Goal: Check status: Check status

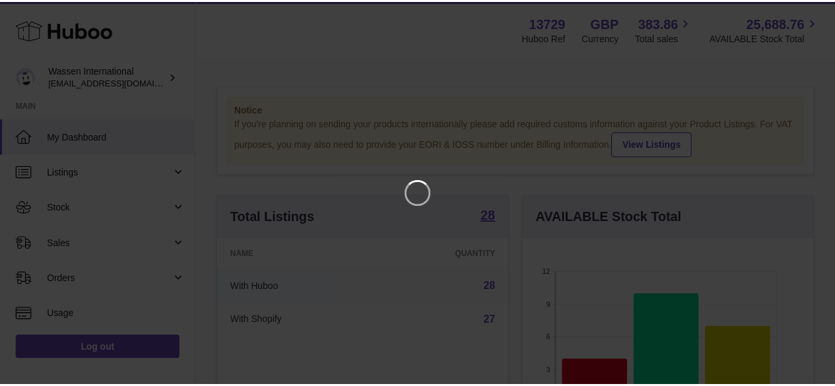
scroll to position [206, 294]
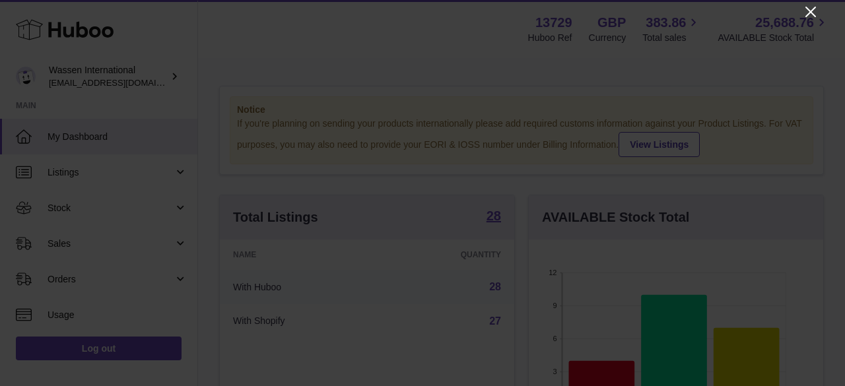
click at [811, 8] on icon "Close" at bounding box center [811, 12] width 16 height 16
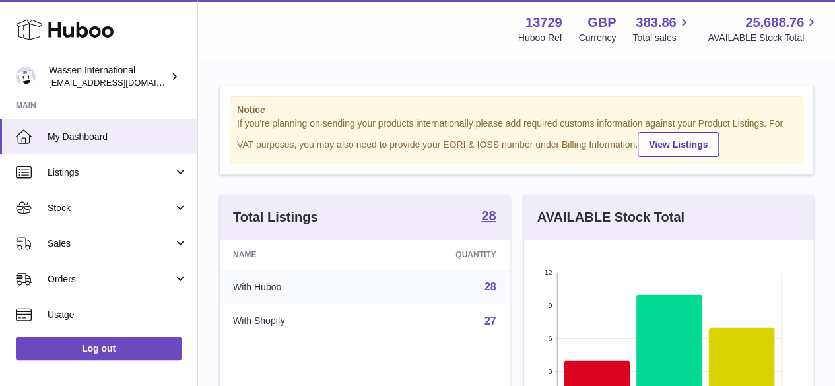
scroll to position [659825, 659741]
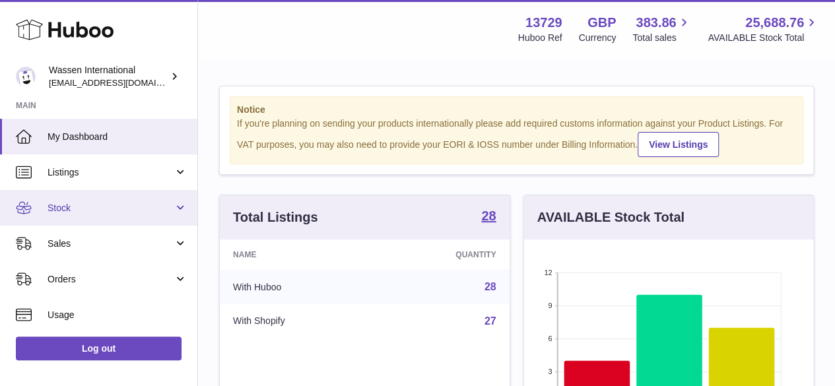
click at [77, 205] on span "Stock" at bounding box center [111, 208] width 126 height 13
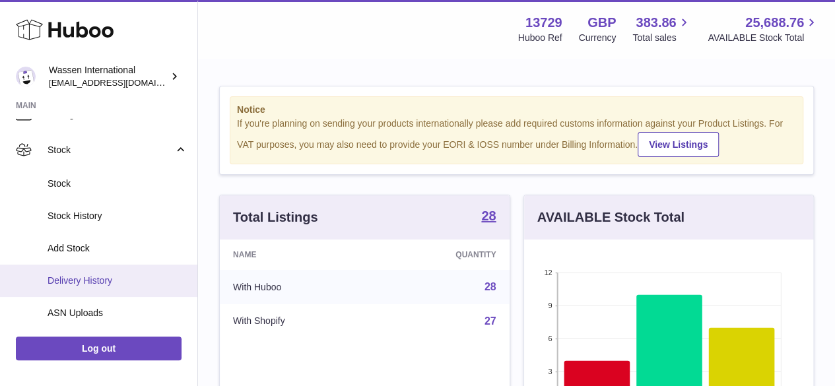
scroll to position [66, 0]
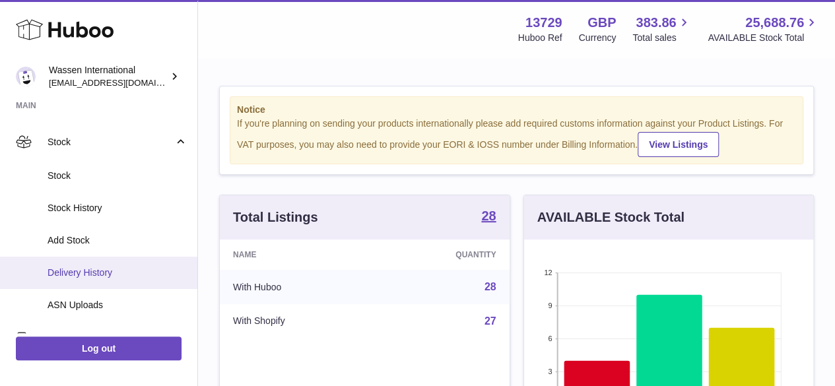
click at [110, 275] on span "Delivery History" at bounding box center [118, 273] width 140 height 13
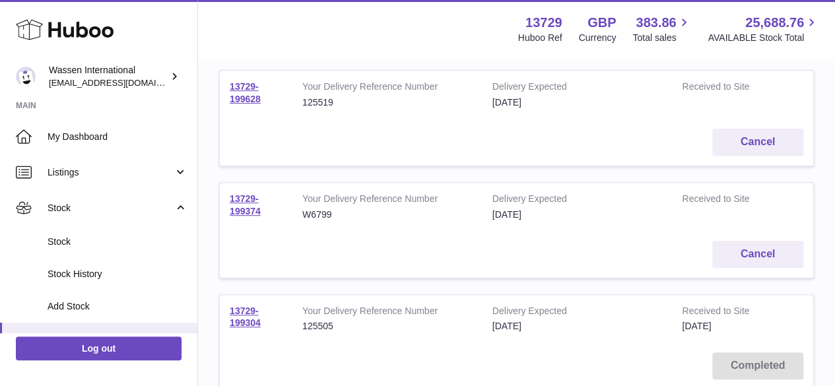
scroll to position [198, 0]
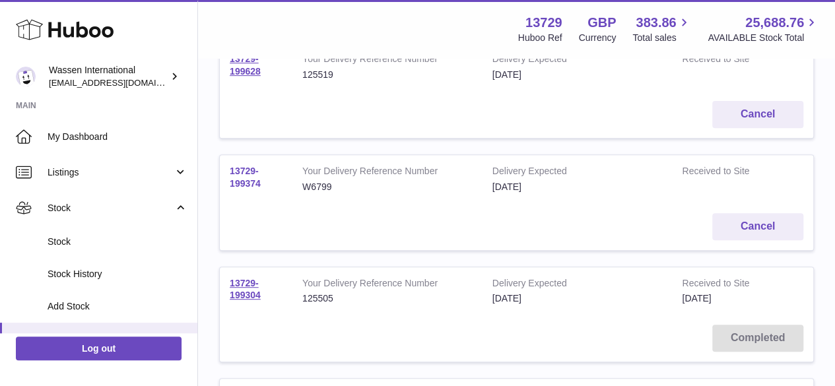
click at [248, 178] on link "13729-199374" at bounding box center [245, 177] width 31 height 23
click at [246, 181] on link "13729-199374" at bounding box center [245, 177] width 31 height 23
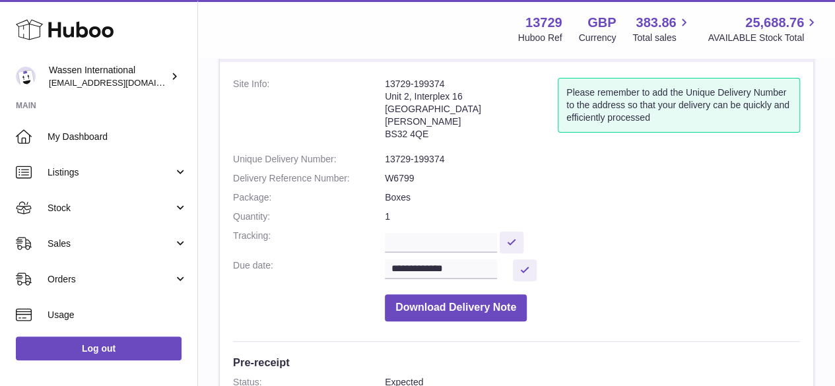
scroll to position [66, 0]
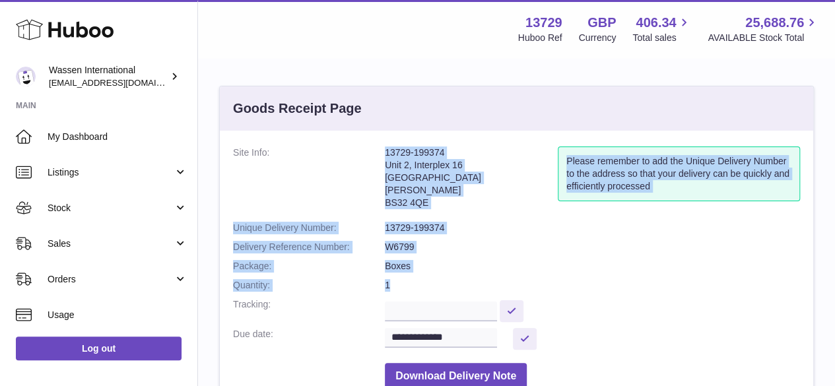
drag, startPoint x: 373, startPoint y: 147, endPoint x: 444, endPoint y: 155, distance: 71.7
click at [444, 155] on dl "**********" at bounding box center [516, 272] width 567 height 250
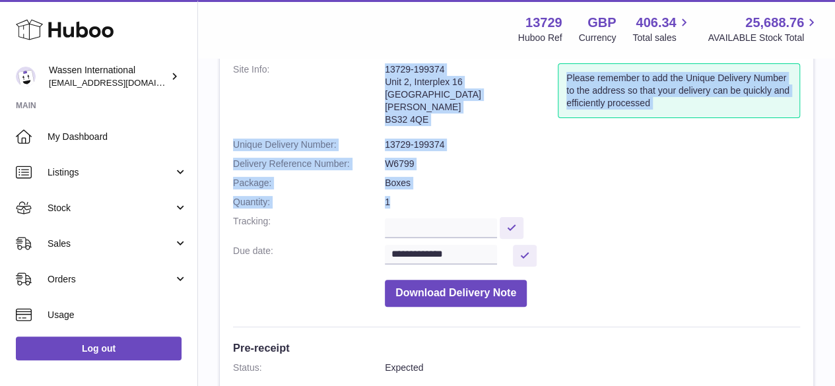
scroll to position [66, 0]
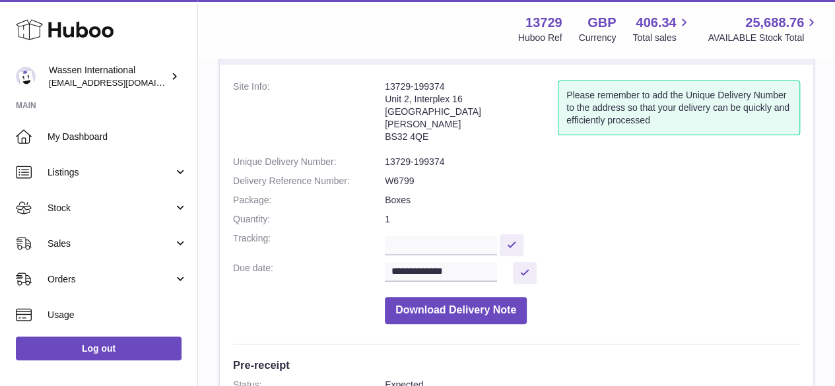
click at [478, 147] on address "13729-199374 [STREET_ADDRESS][PERSON_NAME]" at bounding box center [471, 115] width 173 height 69
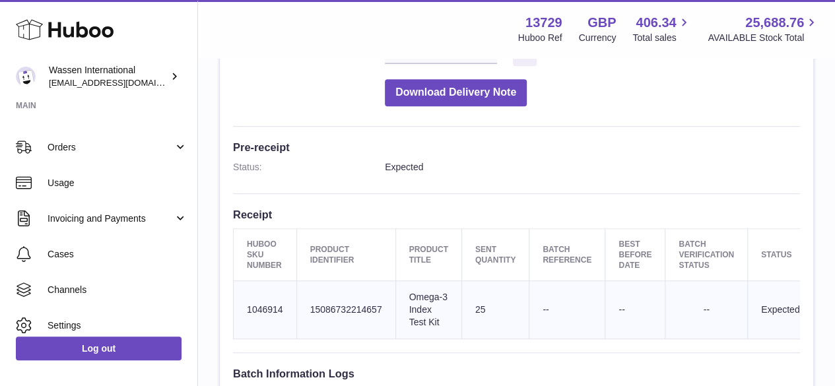
scroll to position [264, 0]
